Goal: Task Accomplishment & Management: Manage account settings

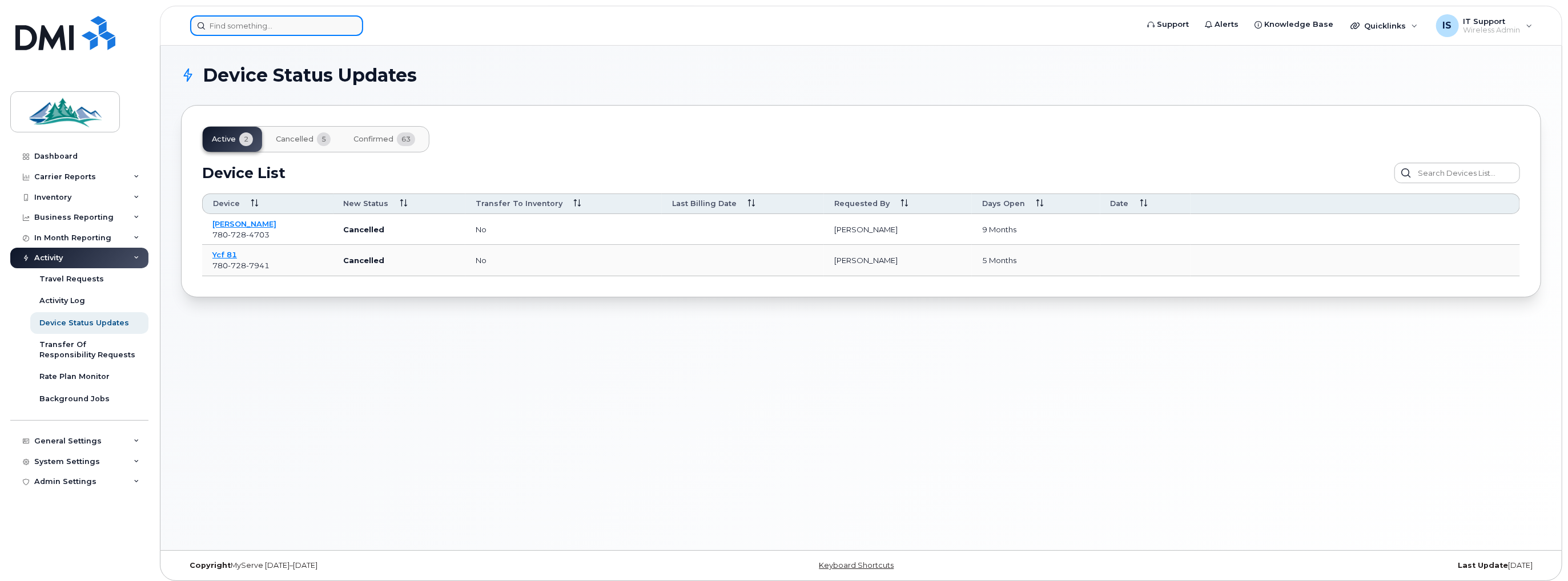
click at [237, 23] on input at bounding box center [276, 25] width 173 height 21
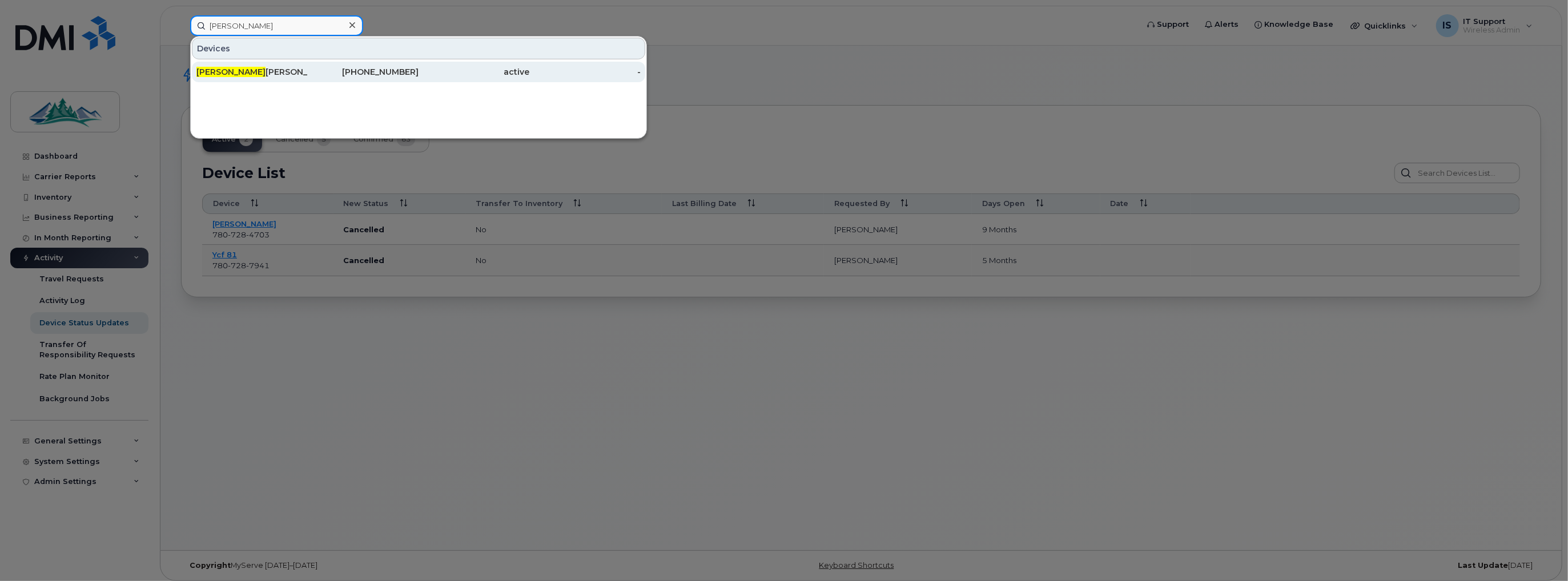
type input "joel"
click at [215, 69] on div "Joel Tomas" at bounding box center [251, 72] width 111 height 12
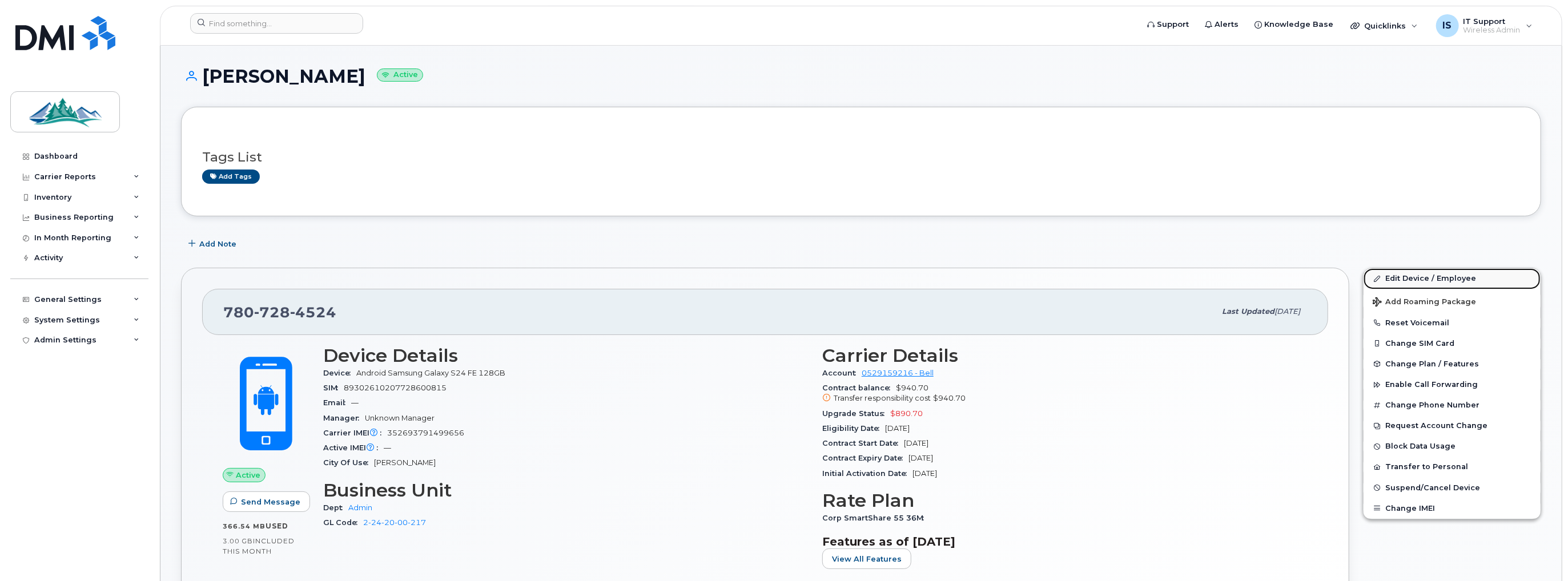
click at [1451, 275] on link "Edit Device / Employee" at bounding box center [1452, 278] width 177 height 21
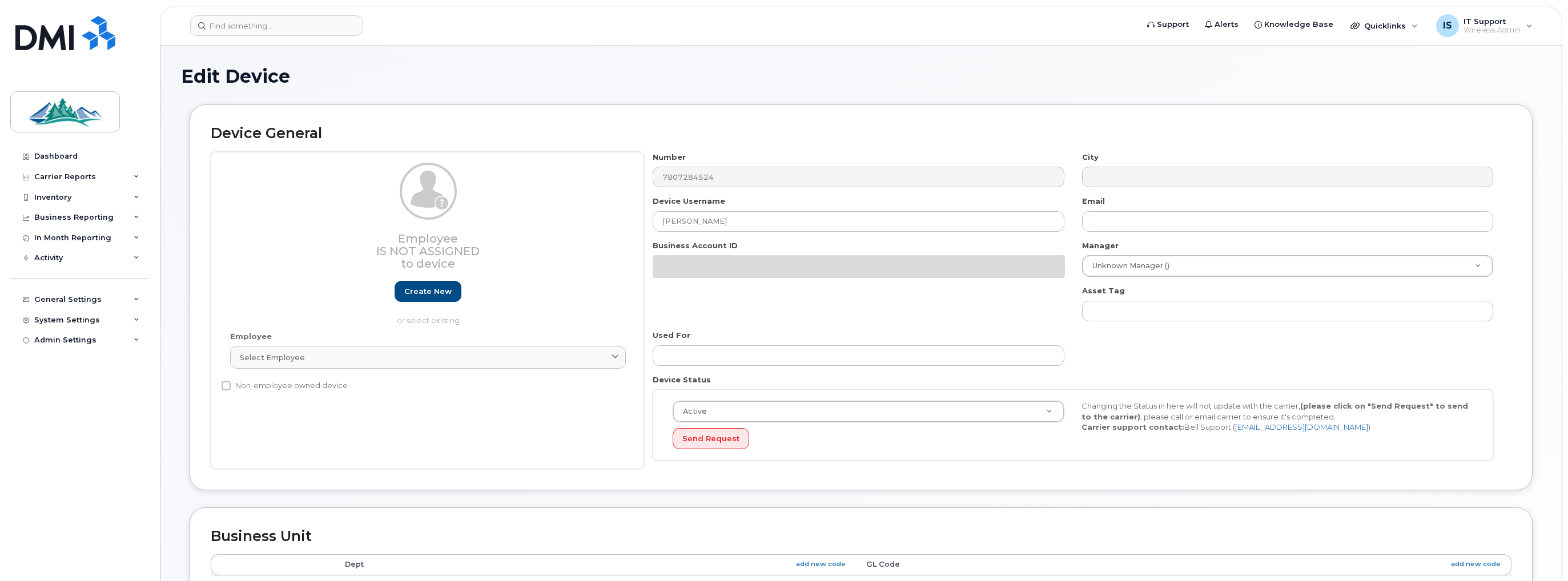
select select "35155261"
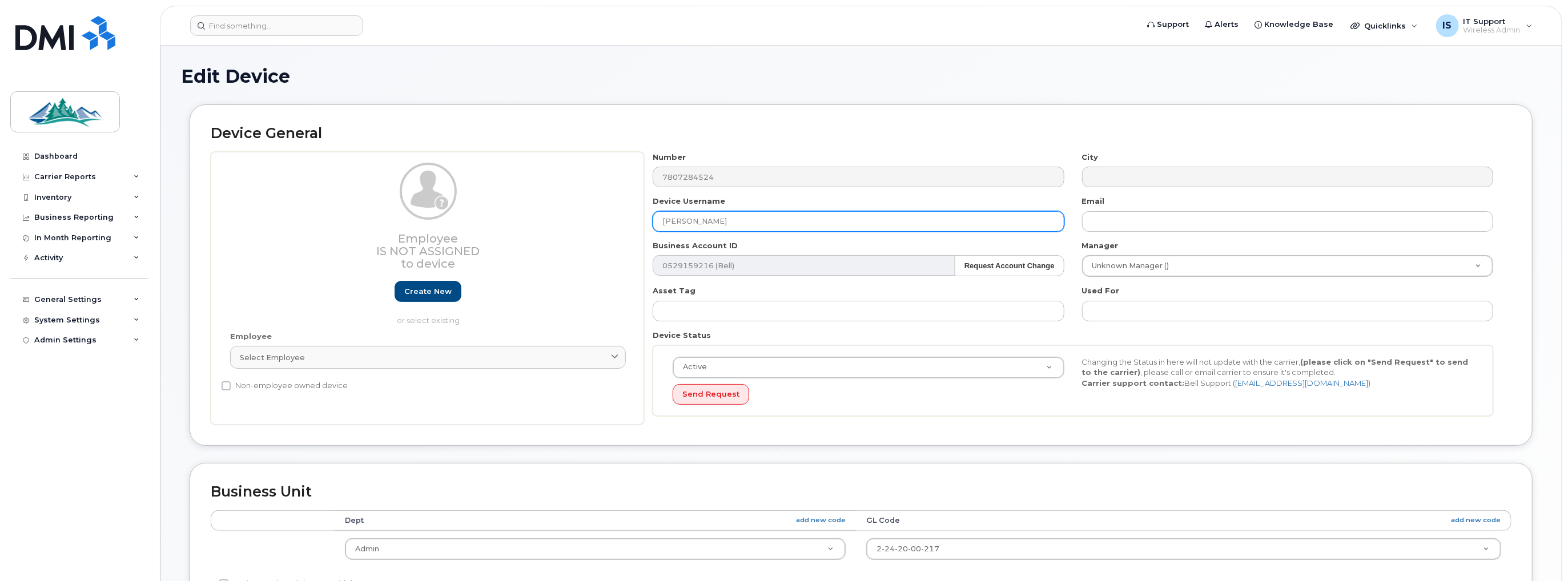
click at [749, 224] on input "[PERSON_NAME]" at bounding box center [858, 221] width 411 height 21
type input "J"
click at [710, 221] on input "[PERSON_NAME]" at bounding box center [858, 221] width 411 height 21
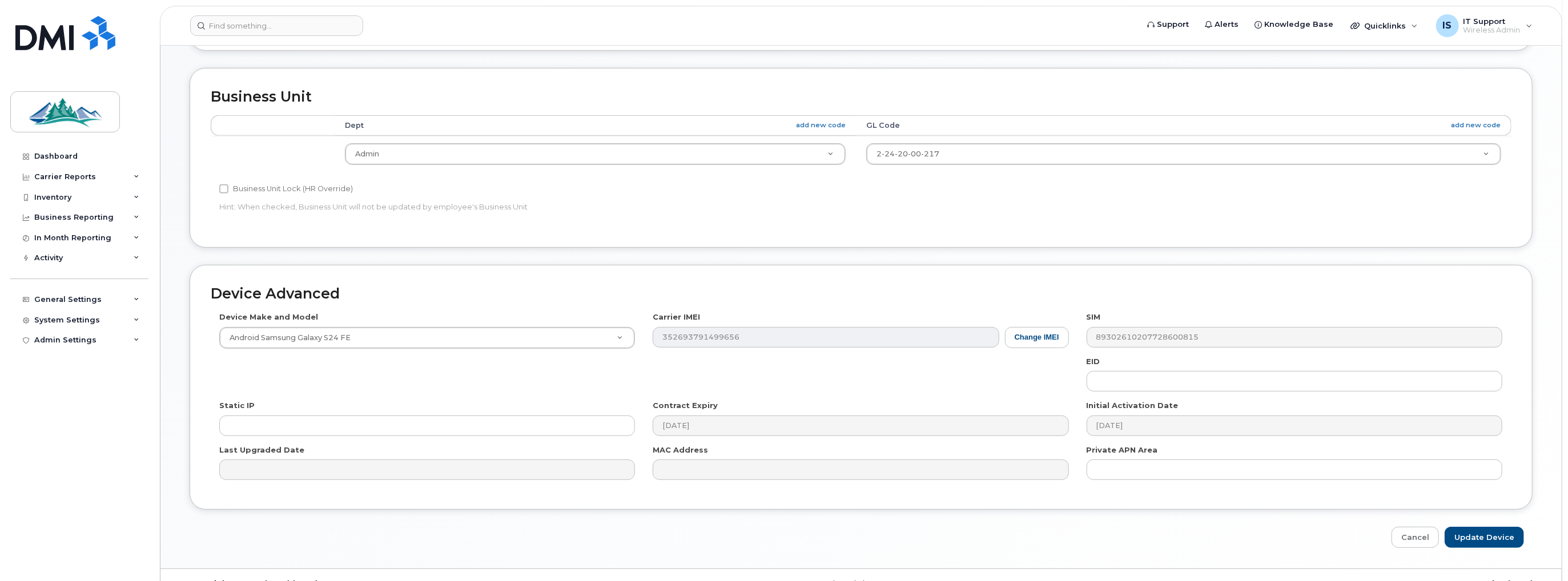
scroll to position [417, 0]
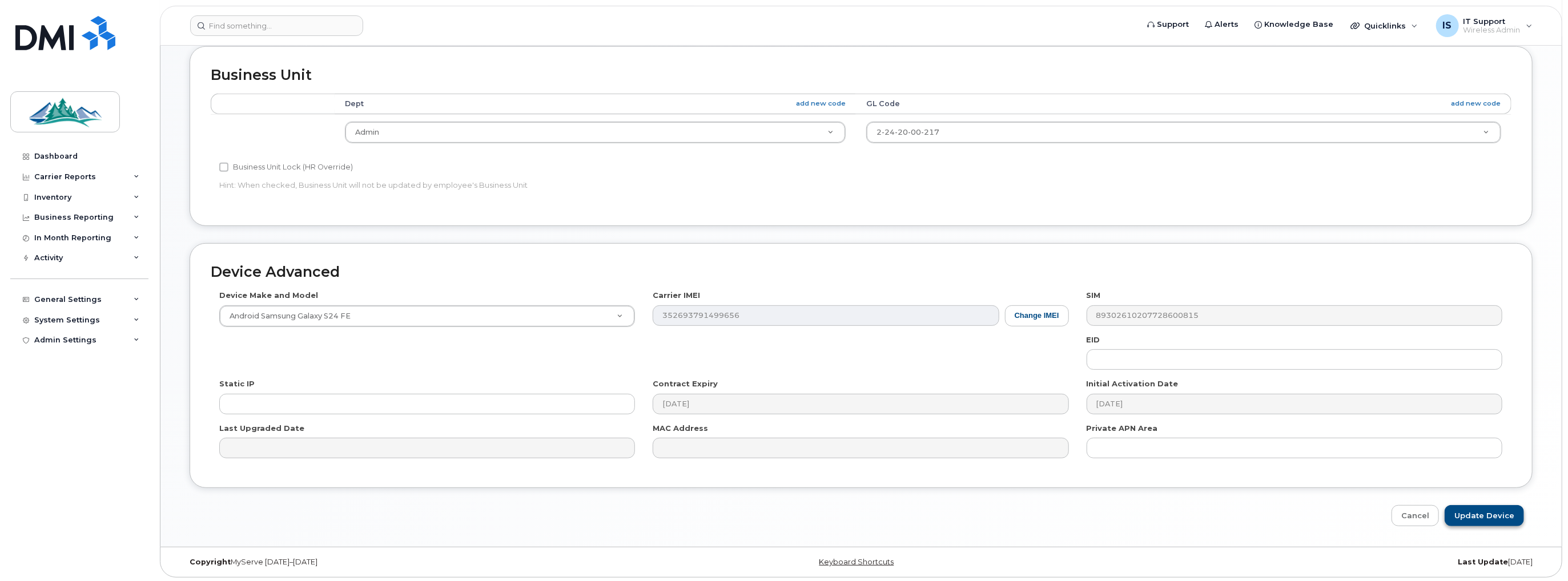
type input "[PERSON_NAME]"
click at [1485, 512] on input "Update Device" at bounding box center [1484, 515] width 79 height 21
type input "Saving..."
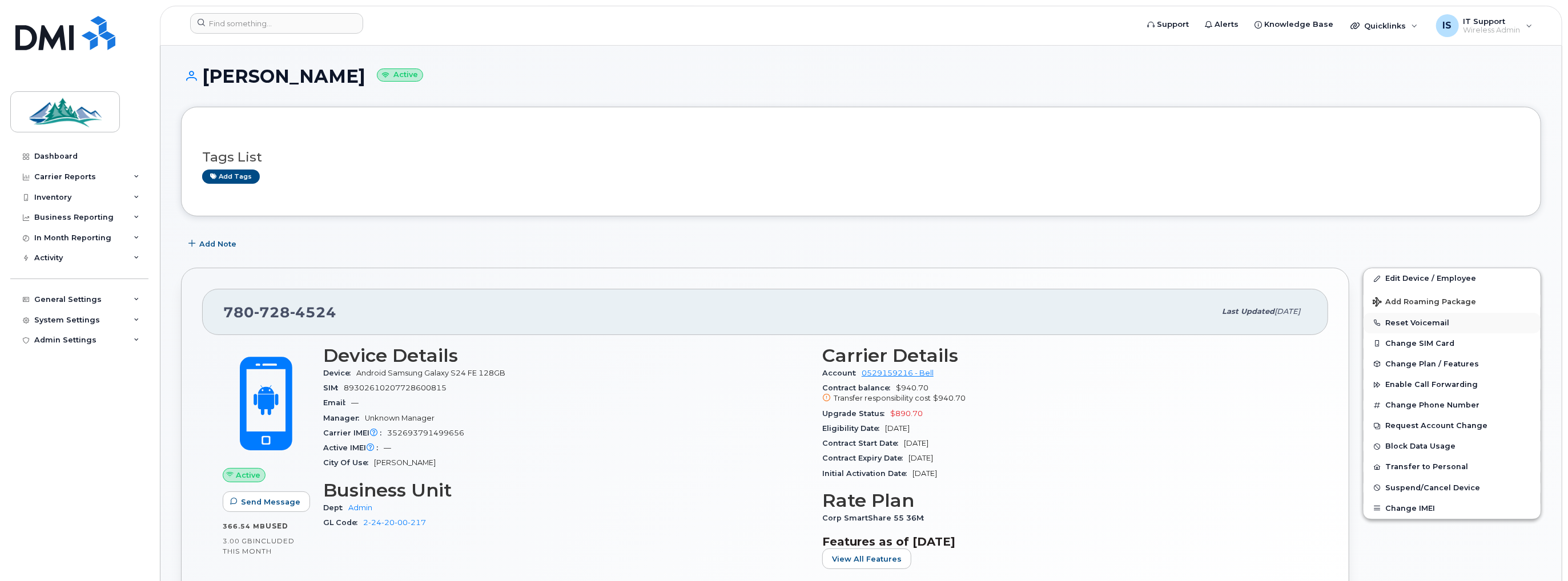
click at [1423, 319] on button "Reset Voicemail" at bounding box center [1452, 323] width 177 height 21
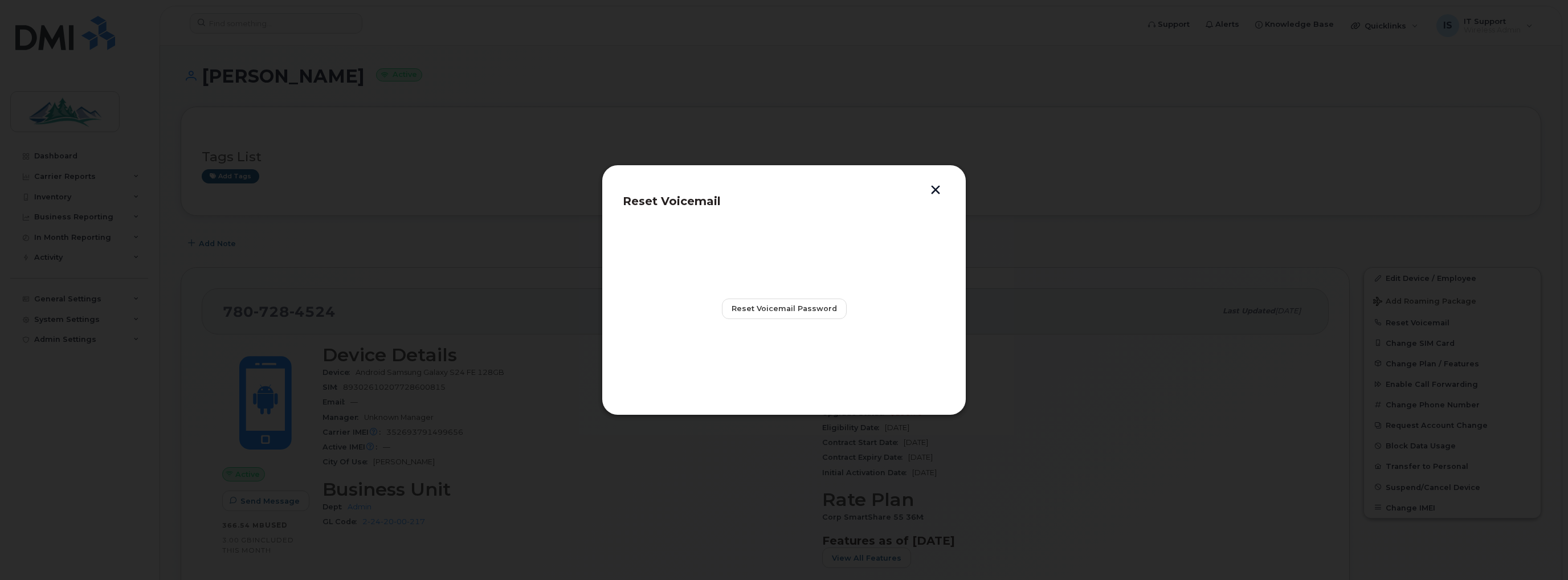
click at [932, 192] on button "button" at bounding box center [936, 191] width 17 height 12
